Goal: Check status: Check status

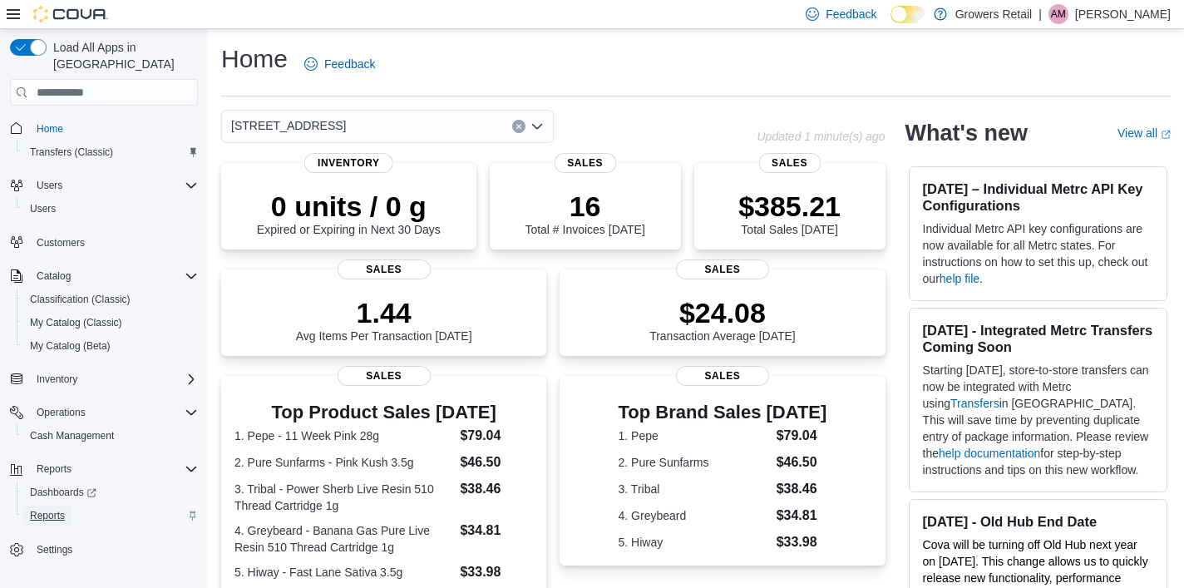
click at [40, 506] on span "Reports" at bounding box center [47, 516] width 35 height 20
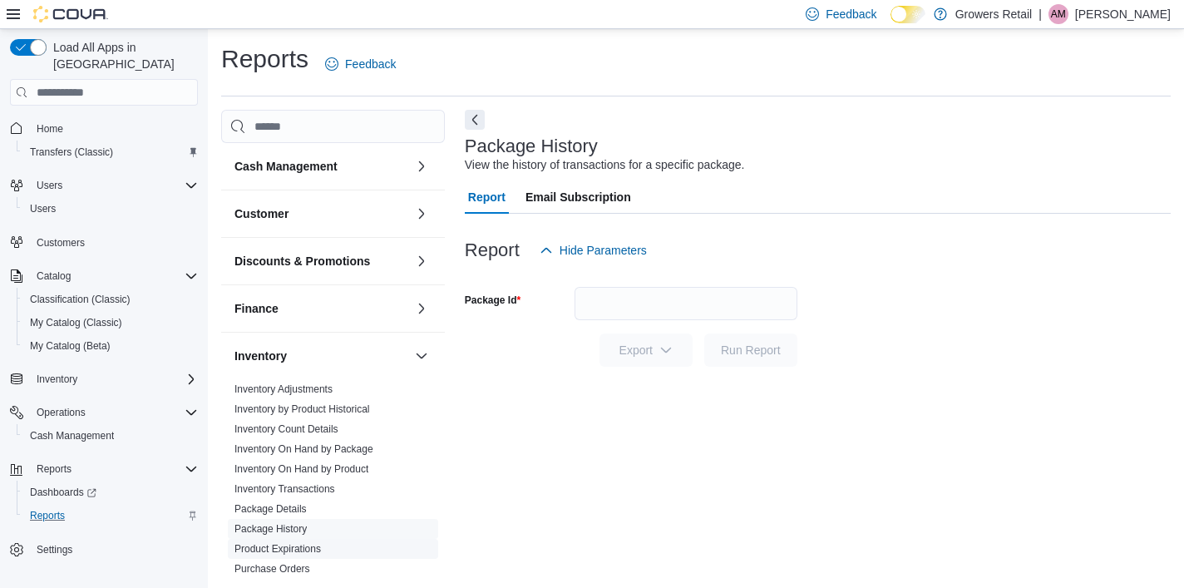
scroll to position [9, 0]
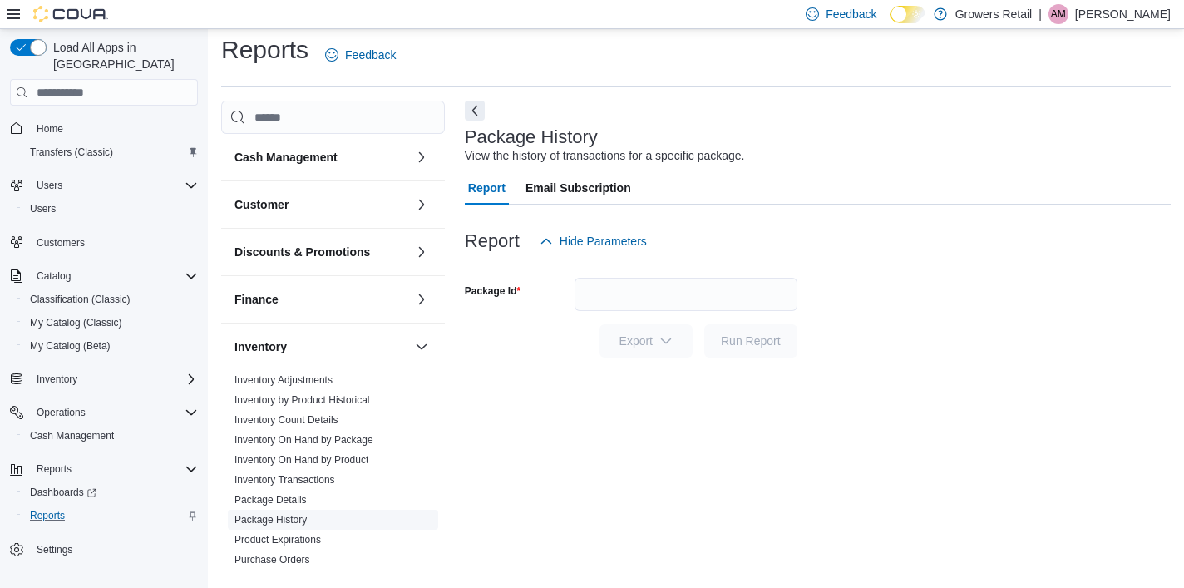
click at [266, 521] on link "Package History" at bounding box center [271, 520] width 72 height 12
click at [611, 292] on input "Package Id" at bounding box center [686, 294] width 223 height 33
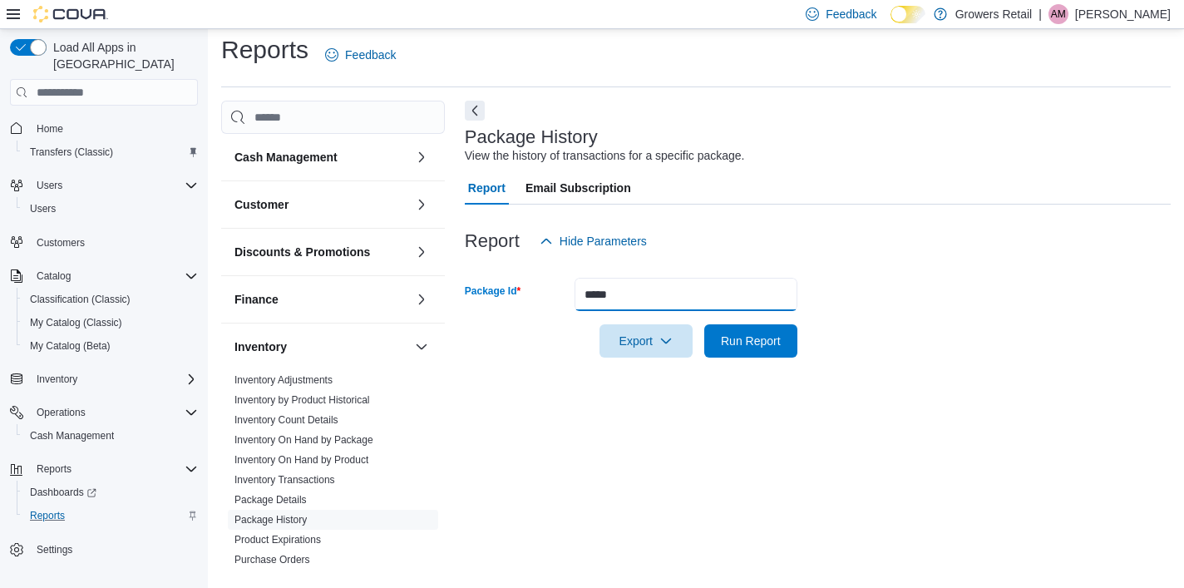
type input "*****"
click at [704, 324] on button "Run Report" at bounding box center [750, 340] width 93 height 33
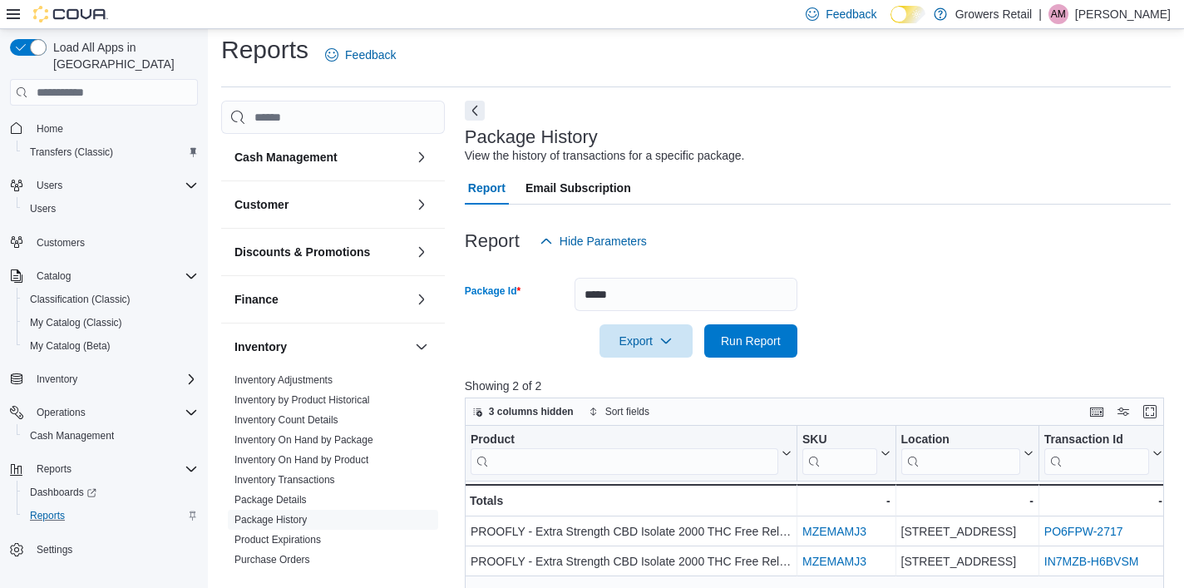
click at [969, 348] on form "Package Id ***** Export Run Report" at bounding box center [818, 308] width 706 height 100
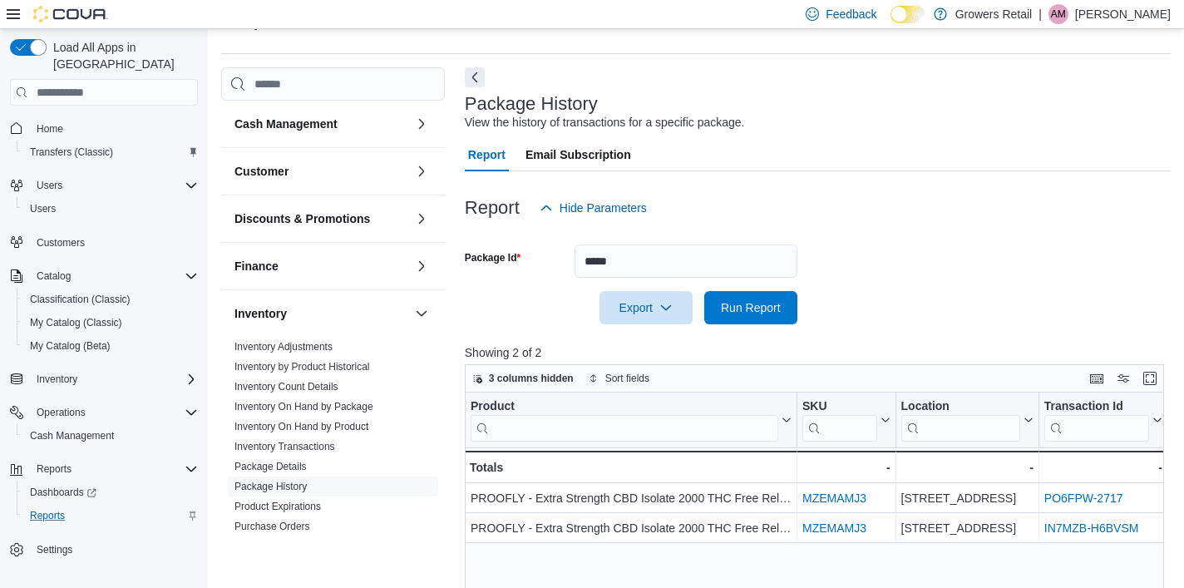
scroll to position [76, 0]
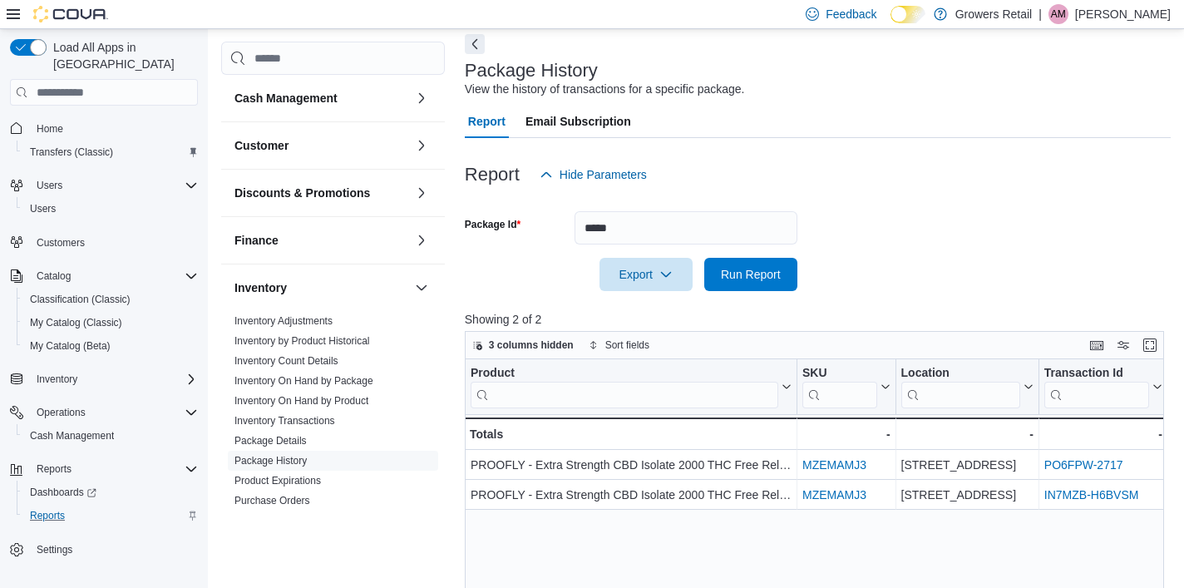
click at [916, 549] on div "Product Click to view column header actions SKU Click to view column header act…" at bounding box center [814, 580] width 699 height 442
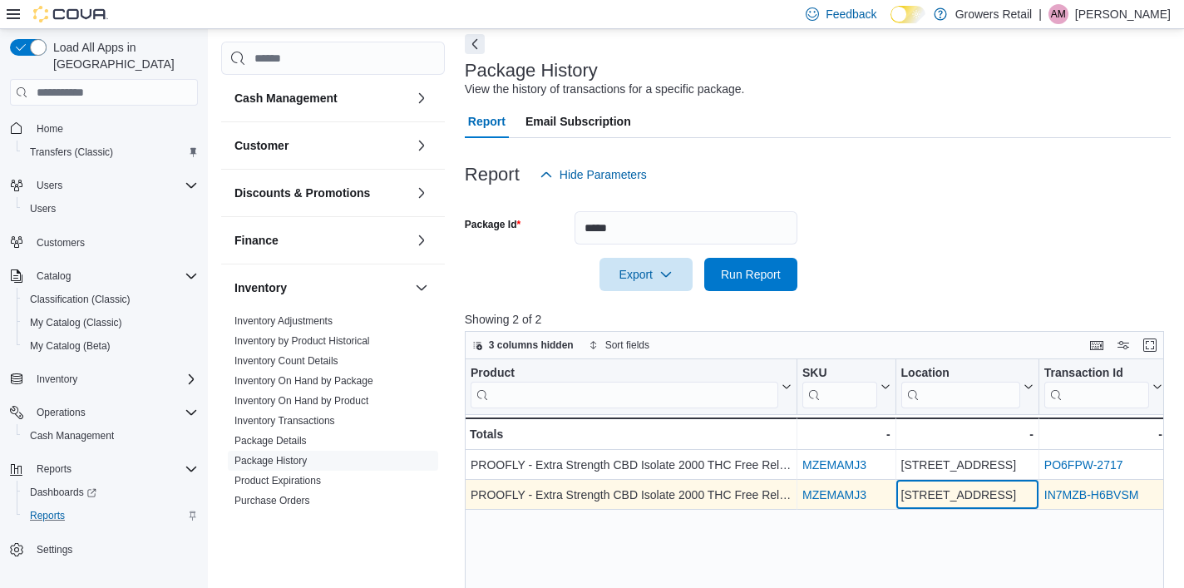
click at [903, 489] on div "[STREET_ADDRESS]" at bounding box center [967, 496] width 132 height 20
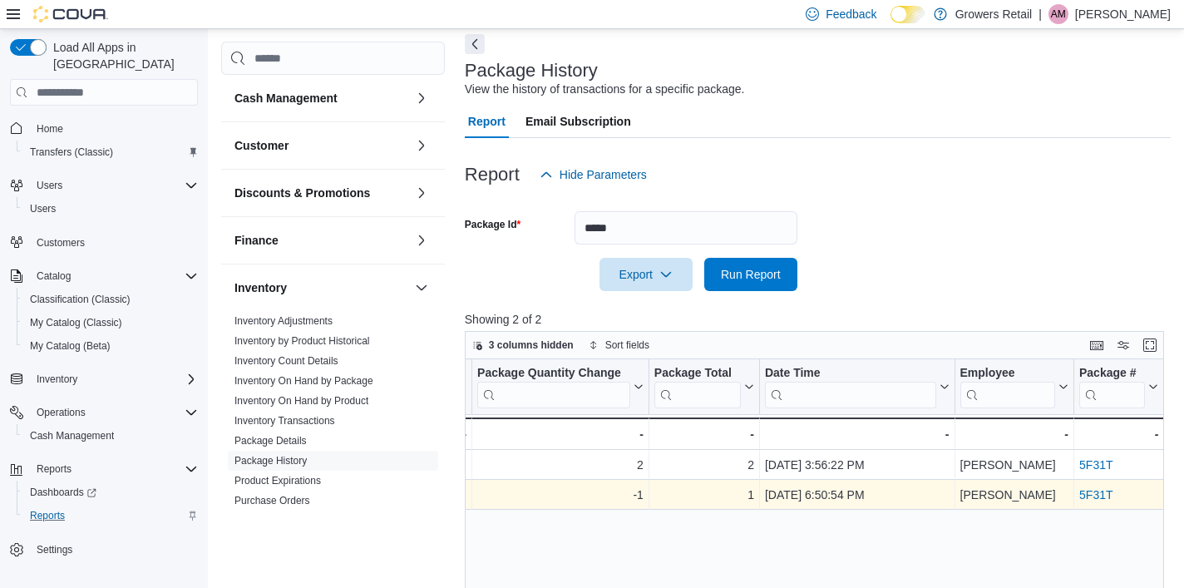
scroll to position [0, 1133]
